Goal: Navigation & Orientation: Find specific page/section

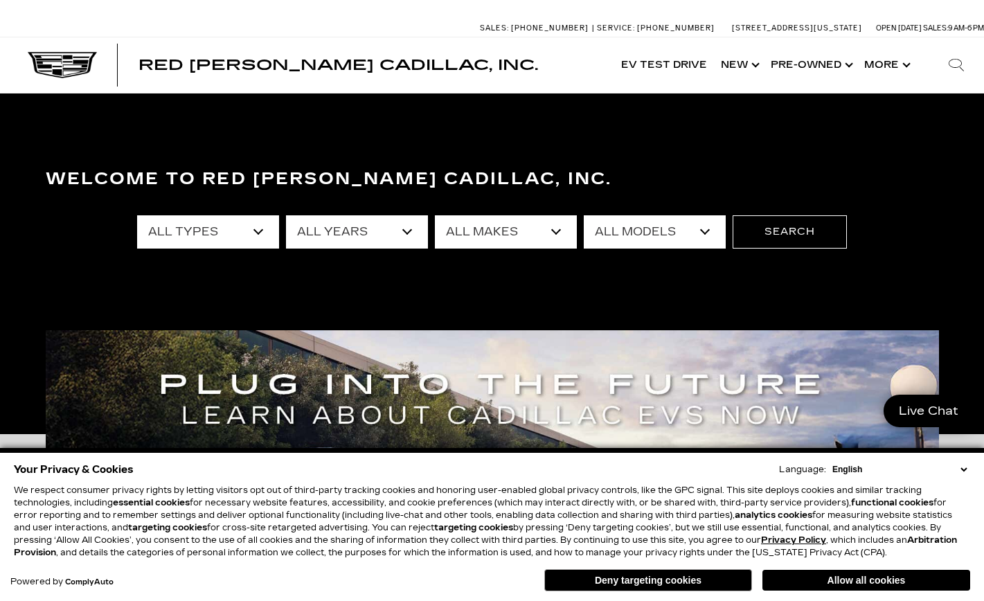
click at [964, 472] on select "English Spanish / Español English / United Kingdom Korean / 한국어 Vietnamese / Ti…" at bounding box center [899, 469] width 141 height 12
click at [964, 468] on select "English Spanish / Español English / United Kingdom Korean / 한국어 Vietnamese / Ti…" at bounding box center [899, 469] width 141 height 12
click at [895, 585] on button "Allow all cookies" at bounding box center [866, 580] width 208 height 21
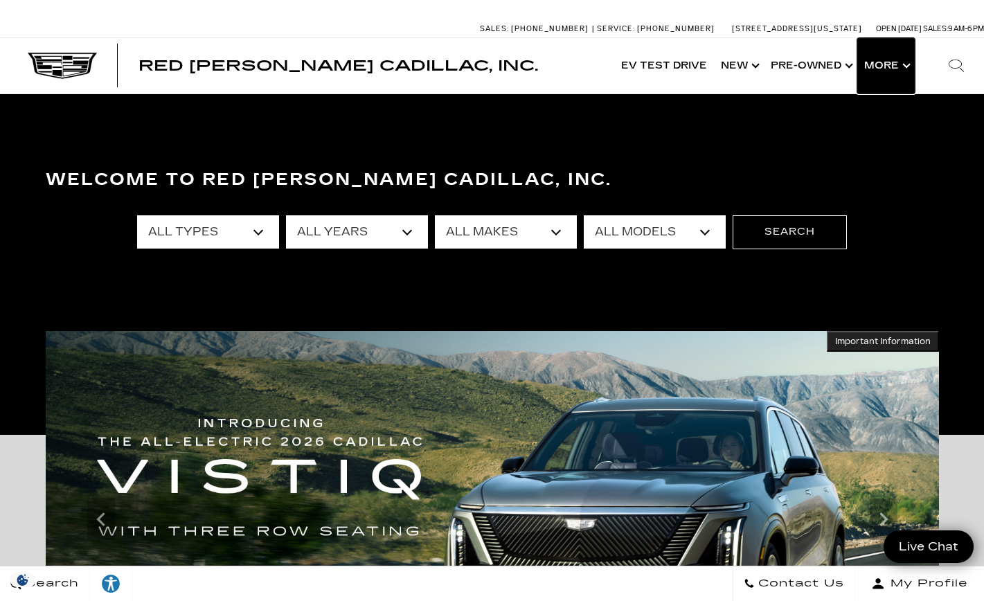
click at [908, 64] on button "Show More" at bounding box center [885, 65] width 57 height 55
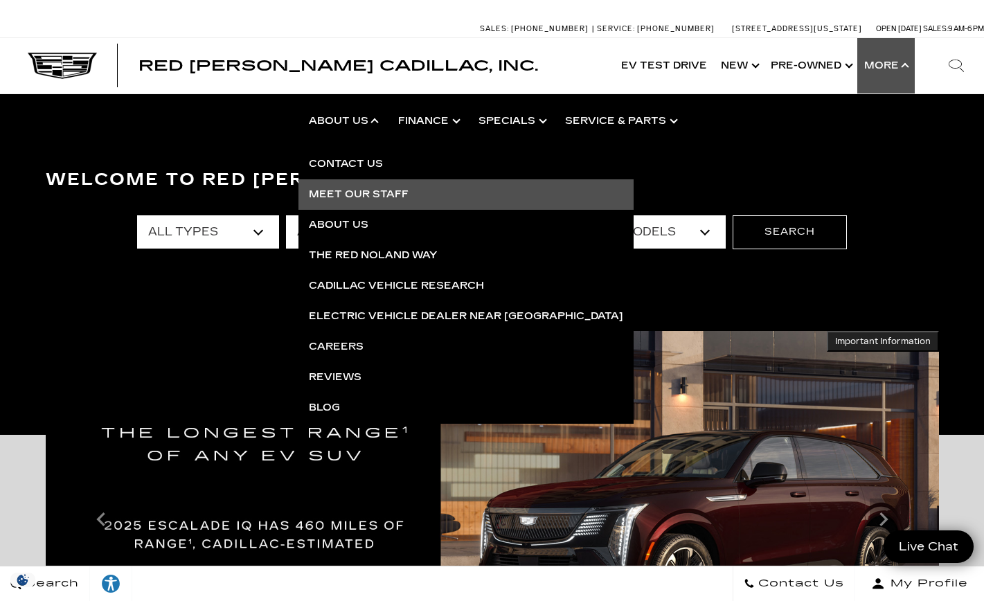
click at [388, 193] on link "Meet Our Staff" at bounding box center [465, 194] width 335 height 30
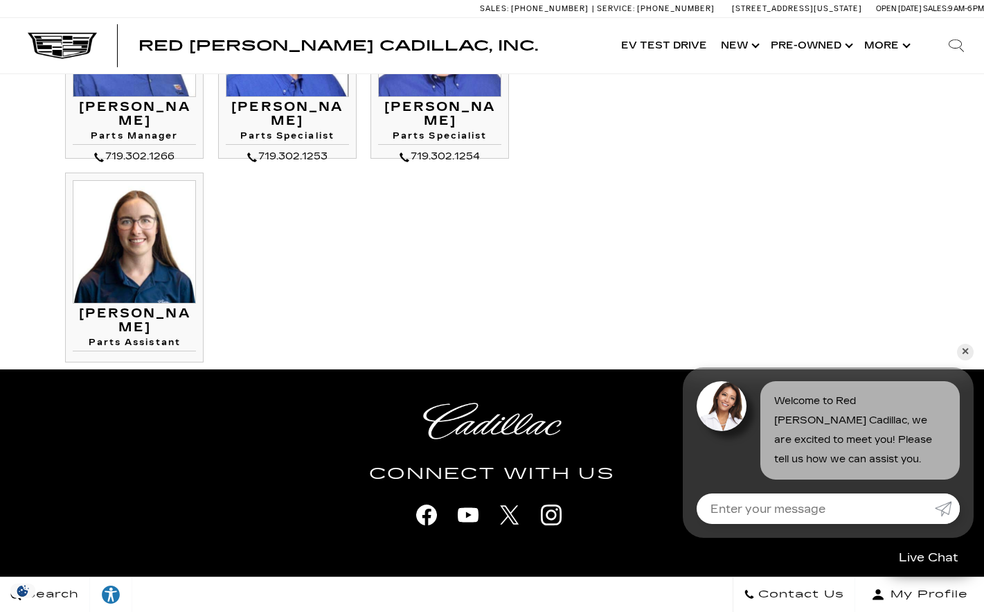
scroll to position [2424, 0]
